Goal: Navigation & Orientation: Find specific page/section

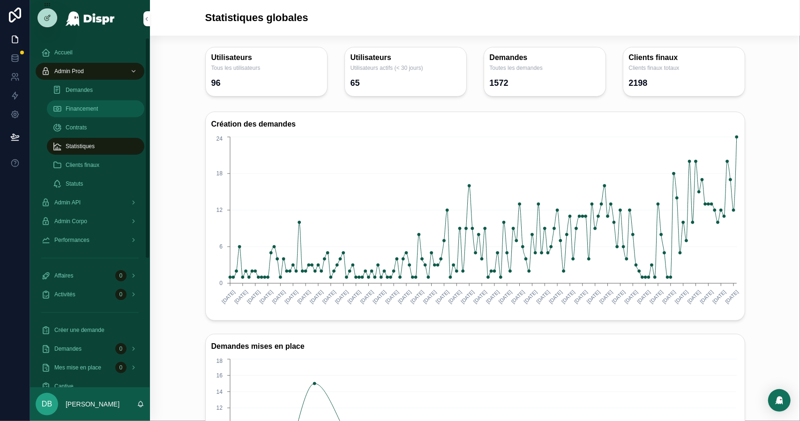
click at [106, 105] on div "Financement" at bounding box center [96, 108] width 86 height 15
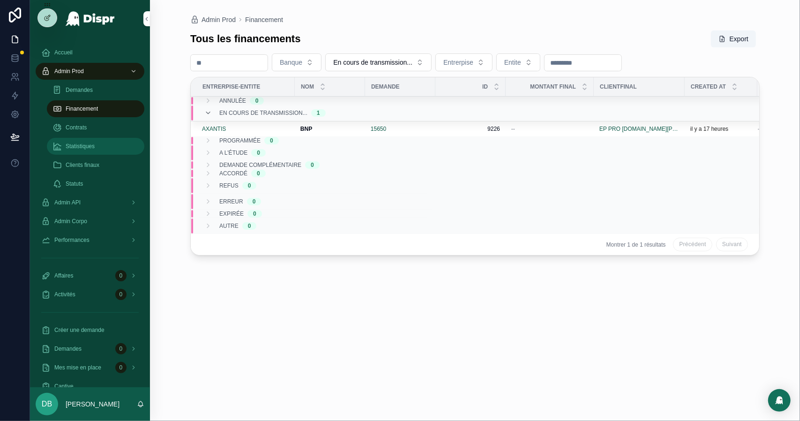
click at [91, 146] on span "Statistiques" at bounding box center [80, 147] width 29 height 8
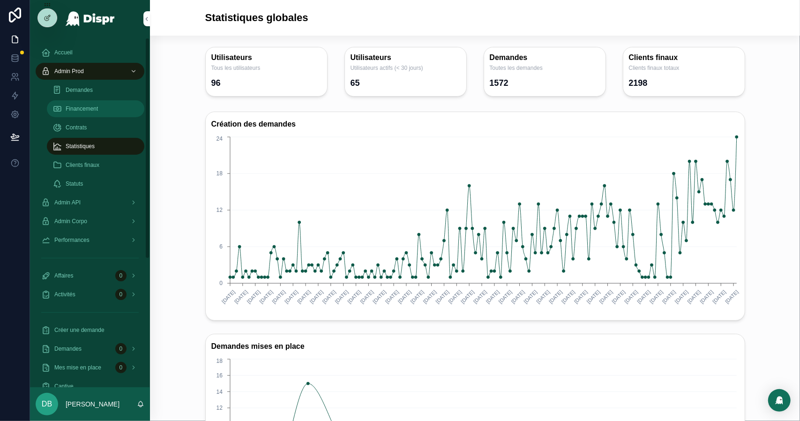
click at [90, 106] on span "Financement" at bounding box center [82, 109] width 32 height 8
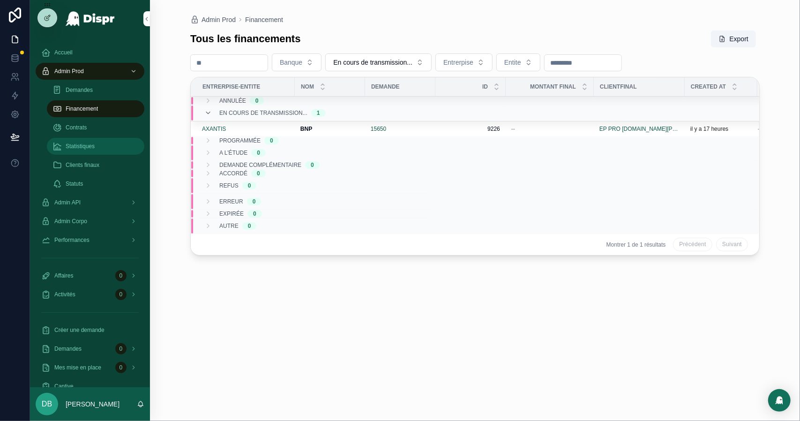
click at [83, 154] on link "Statistiques" at bounding box center [96, 146] width 98 height 17
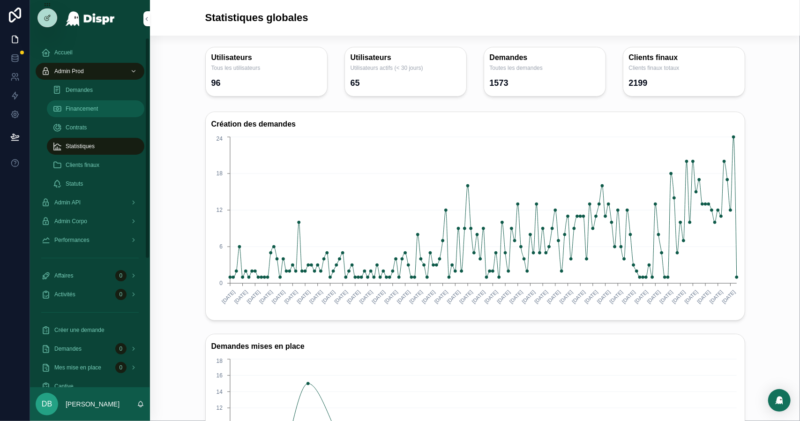
click at [66, 111] on span "Financement" at bounding box center [82, 109] width 32 height 8
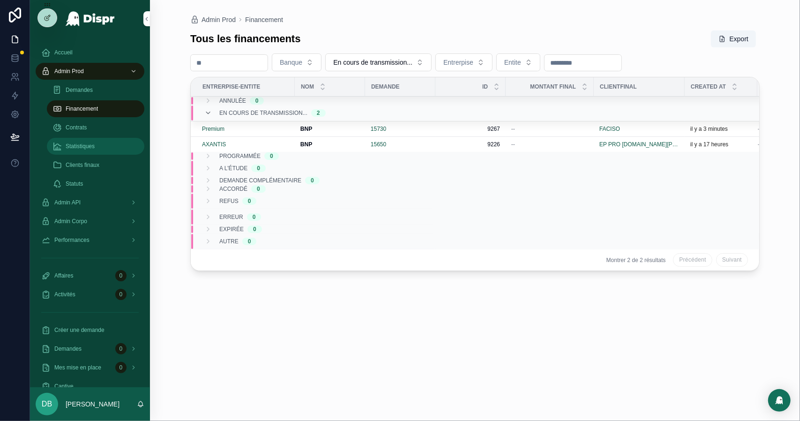
click at [80, 150] on div "Statistiques" at bounding box center [96, 146] width 86 height 15
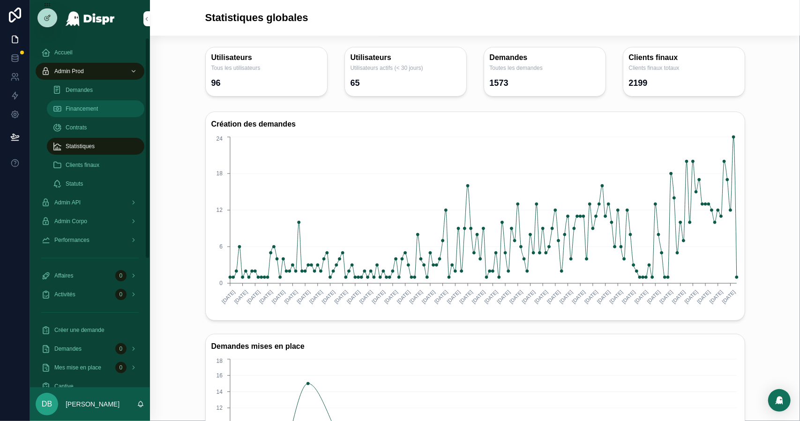
click at [105, 107] on div "Financement" at bounding box center [96, 108] width 86 height 15
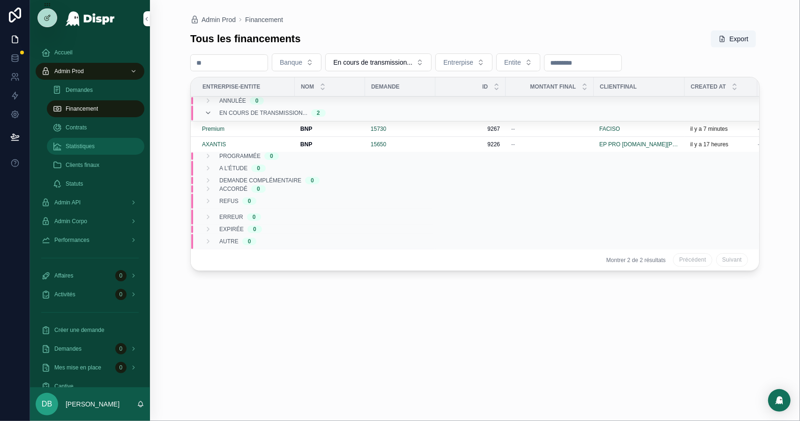
click at [93, 143] on span "Statistiques" at bounding box center [80, 147] width 29 height 8
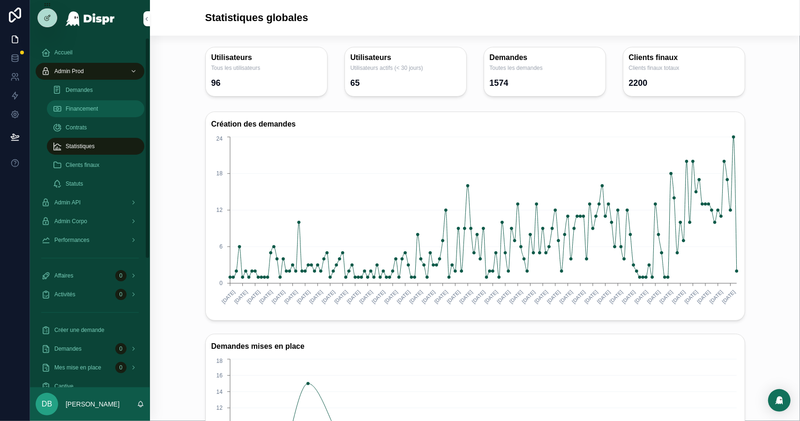
click at [108, 106] on div "Financement" at bounding box center [96, 108] width 86 height 15
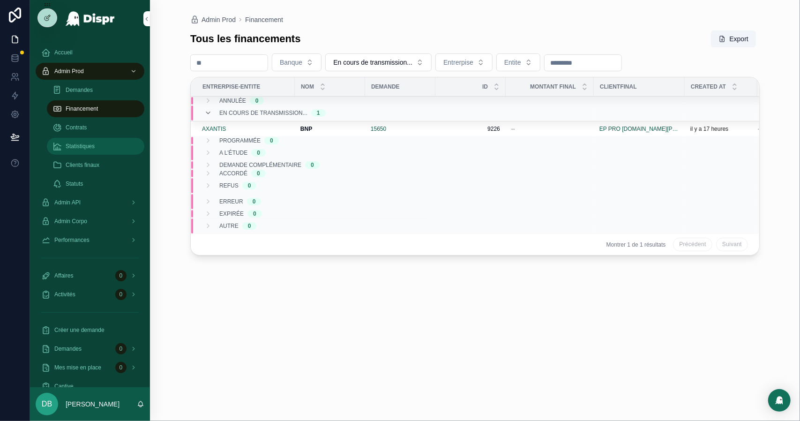
click at [95, 145] on span "Statistiques" at bounding box center [80, 147] width 29 height 8
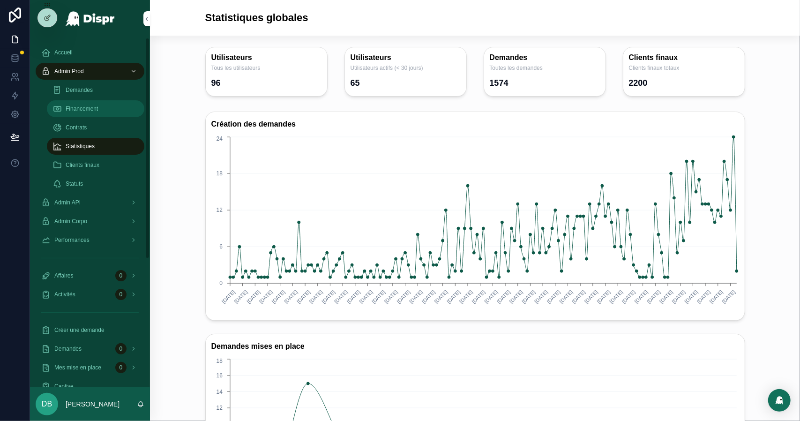
click at [99, 113] on div "Financement" at bounding box center [96, 108] width 86 height 15
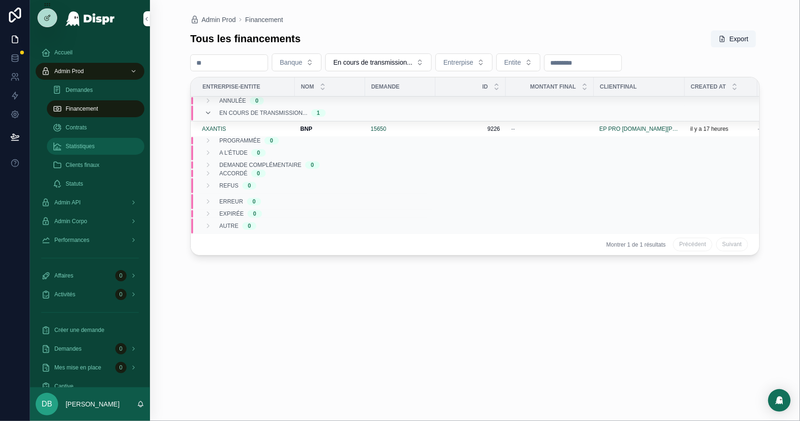
click at [93, 151] on div "Statistiques" at bounding box center [96, 146] width 86 height 15
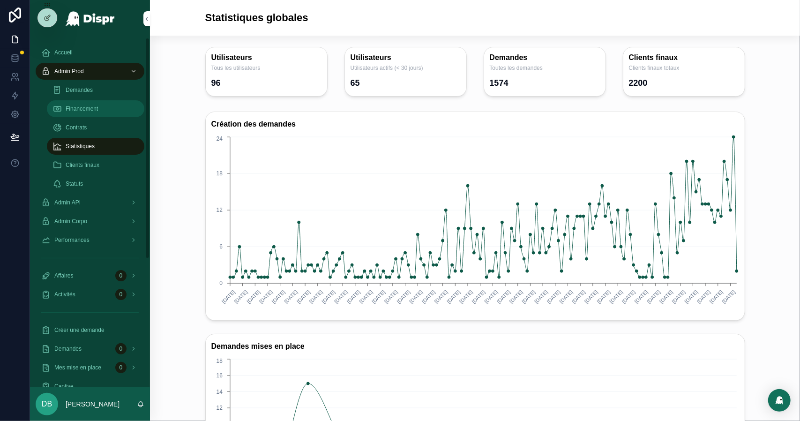
click at [87, 108] on span "Financement" at bounding box center [82, 109] width 32 height 8
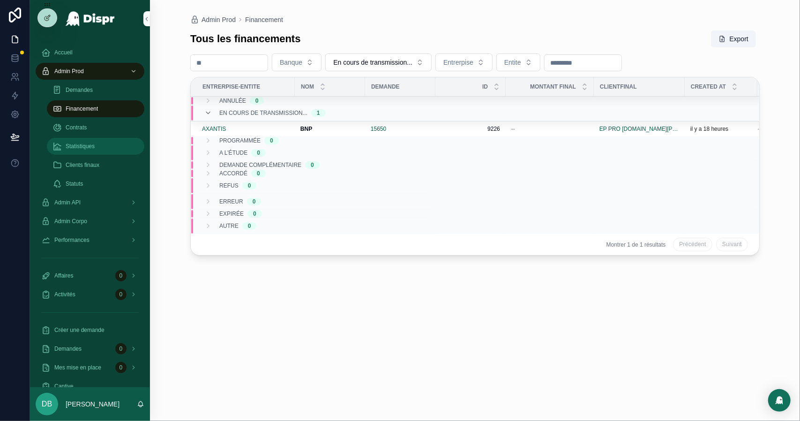
click at [86, 148] on span "Statistiques" at bounding box center [80, 147] width 29 height 8
